Goal: Transaction & Acquisition: Purchase product/service

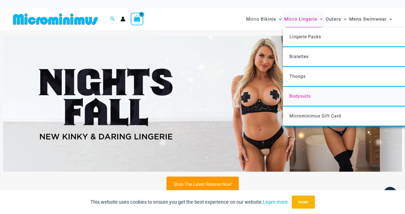
click at [292, 94] on span "Bodysuits" at bounding box center [300, 95] width 21 height 5
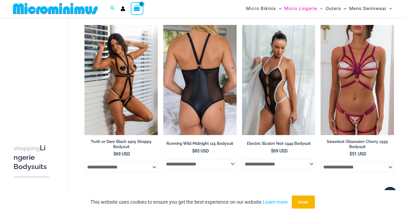
scroll to position [34, 0]
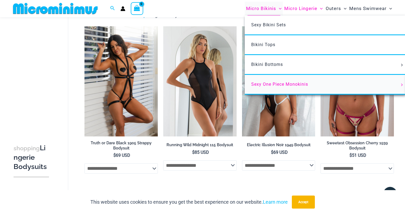
click at [270, 86] on span "Sexy One Piece Monokinis" at bounding box center [279, 84] width 57 height 5
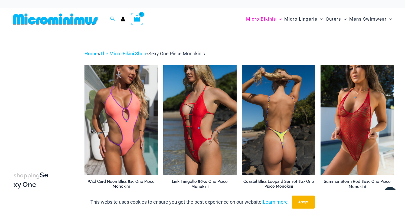
click at [289, 120] on img at bounding box center [278, 120] width 73 height 110
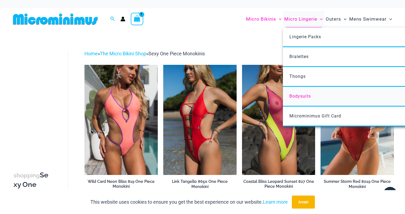
click at [301, 96] on span "Bodysuits" at bounding box center [300, 95] width 21 height 5
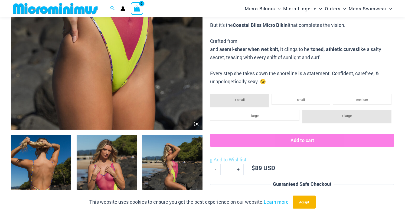
scroll to position [208, 0]
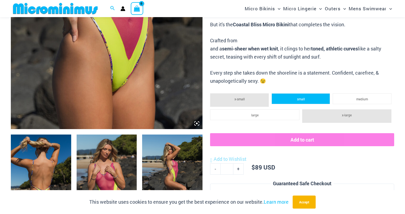
click at [299, 97] on span "small" at bounding box center [301, 99] width 8 height 4
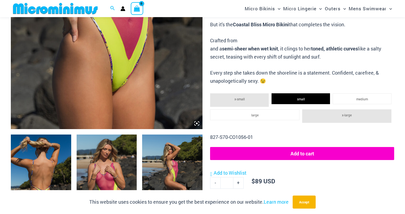
click at [293, 149] on button "Add to cart" at bounding box center [302, 153] width 184 height 13
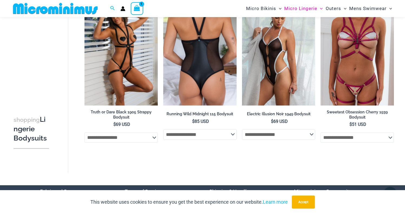
scroll to position [66, 0]
